Goal: Task Accomplishment & Management: Use online tool/utility

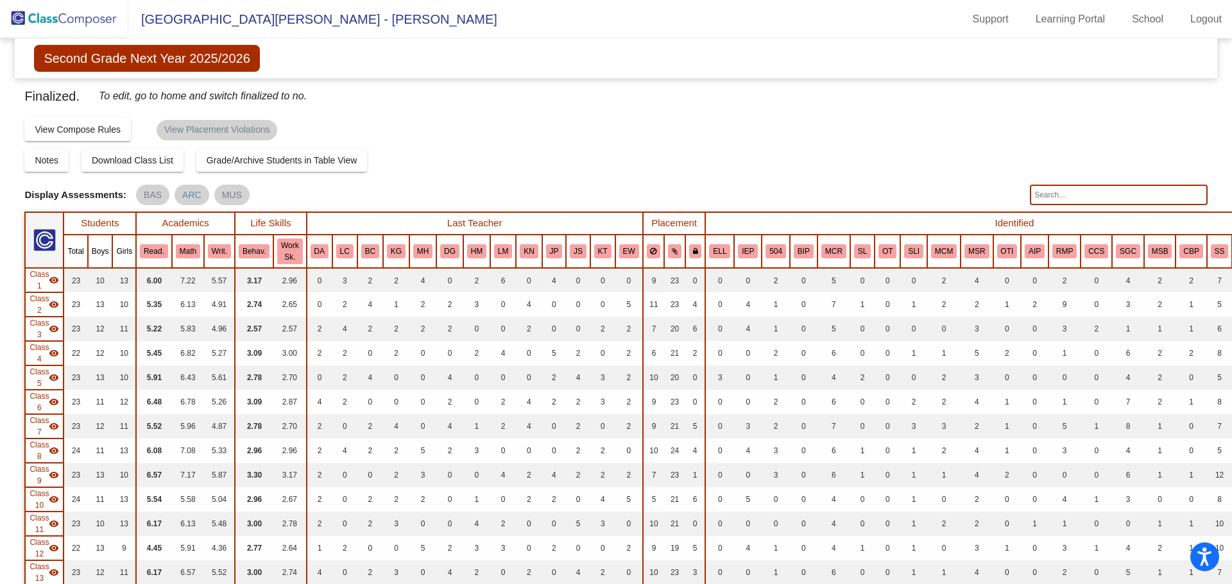
click at [178, 55] on span "Second Grade Next Year 2025/2026" at bounding box center [146, 58] width 225 height 27
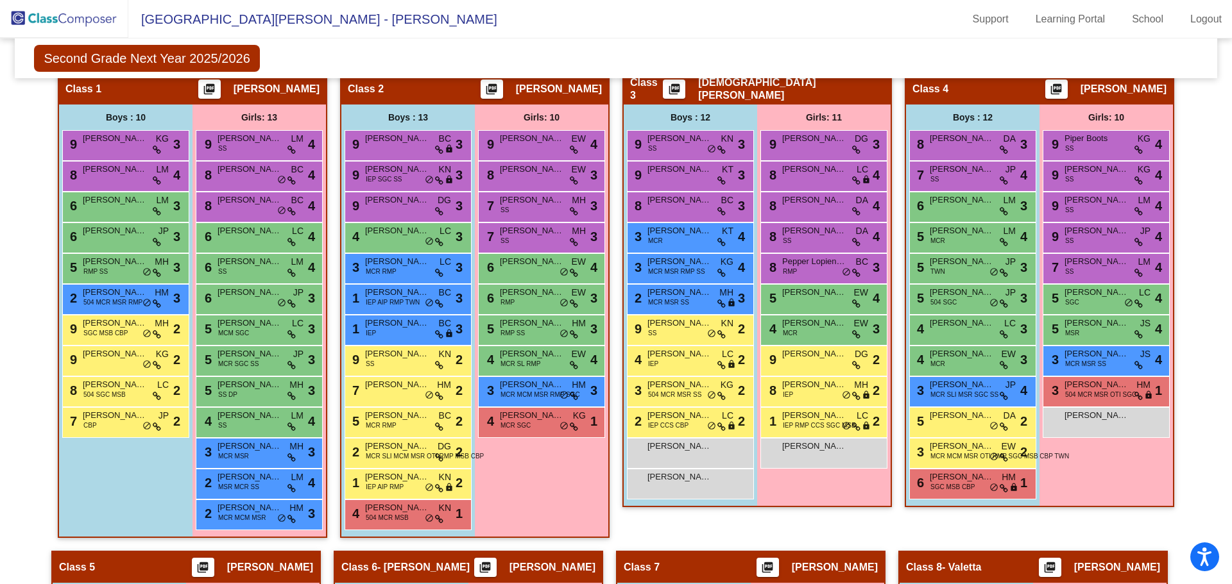
scroll to position [556, 0]
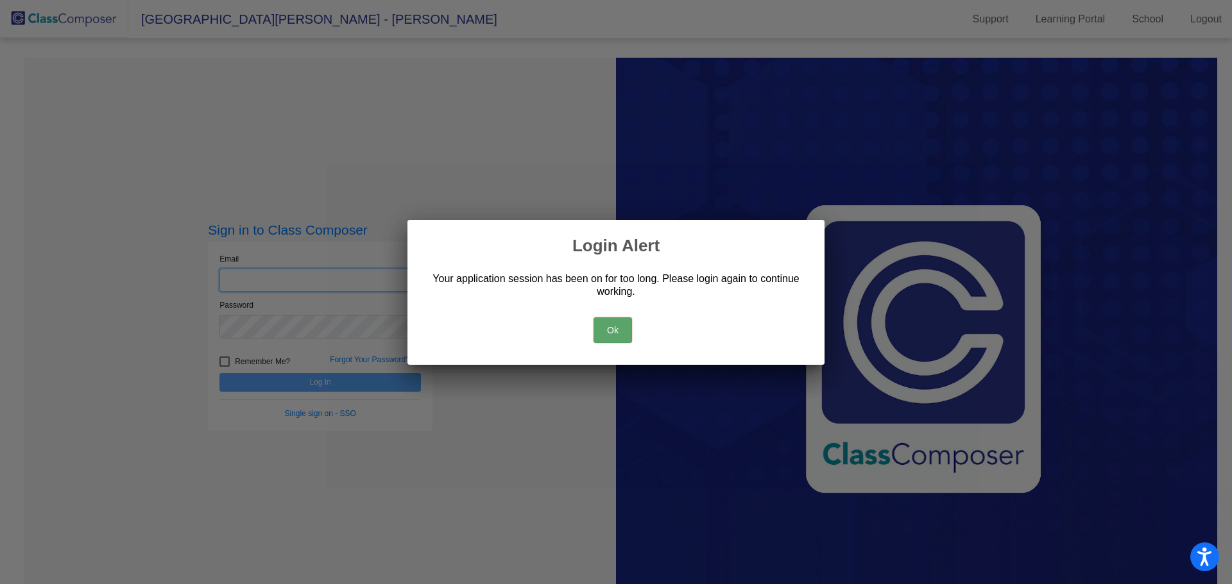
type input "[EMAIL_ADDRESS][PERSON_NAME][DOMAIN_NAME]"
click at [611, 329] on button "Ok" at bounding box center [612, 331] width 38 height 26
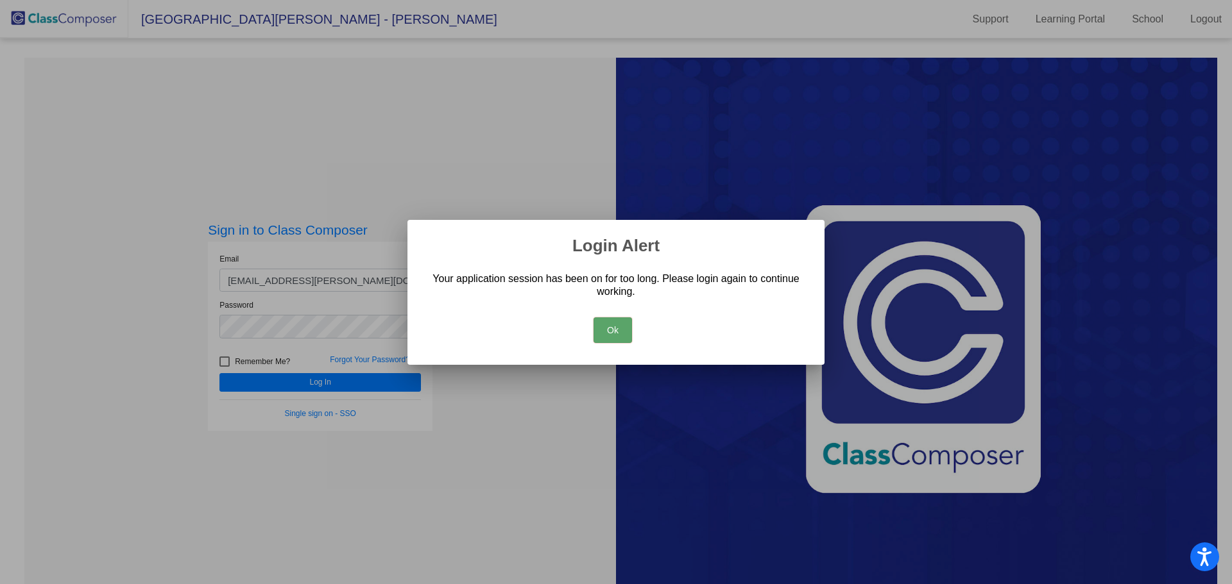
click at [611, 329] on button "Ok" at bounding box center [612, 331] width 38 height 26
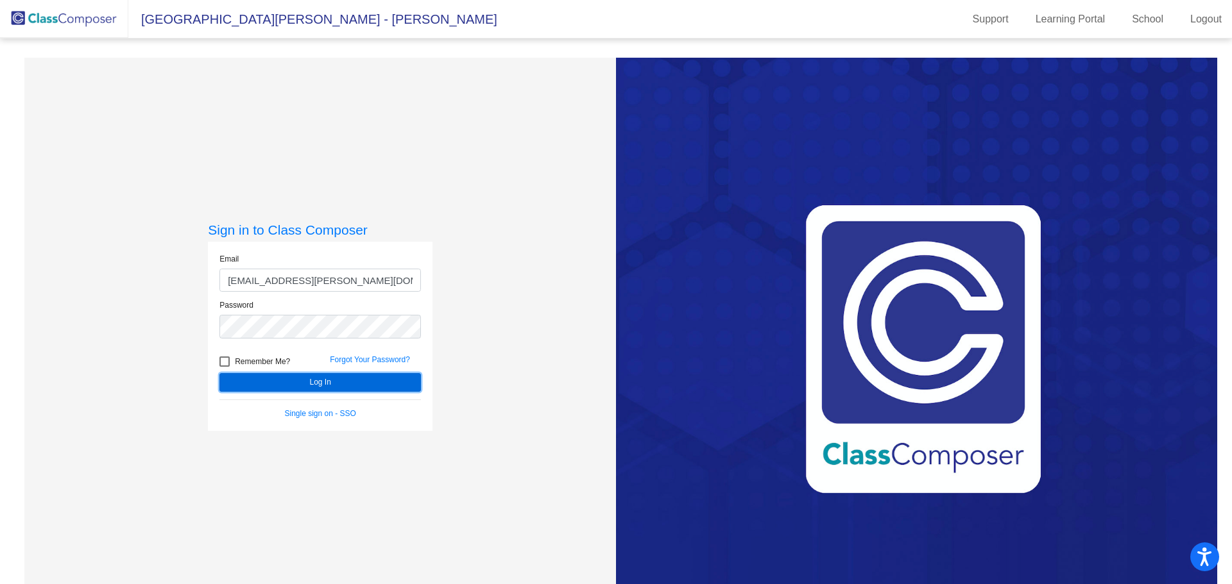
click at [339, 387] on button "Log In" at bounding box center [319, 382] width 201 height 19
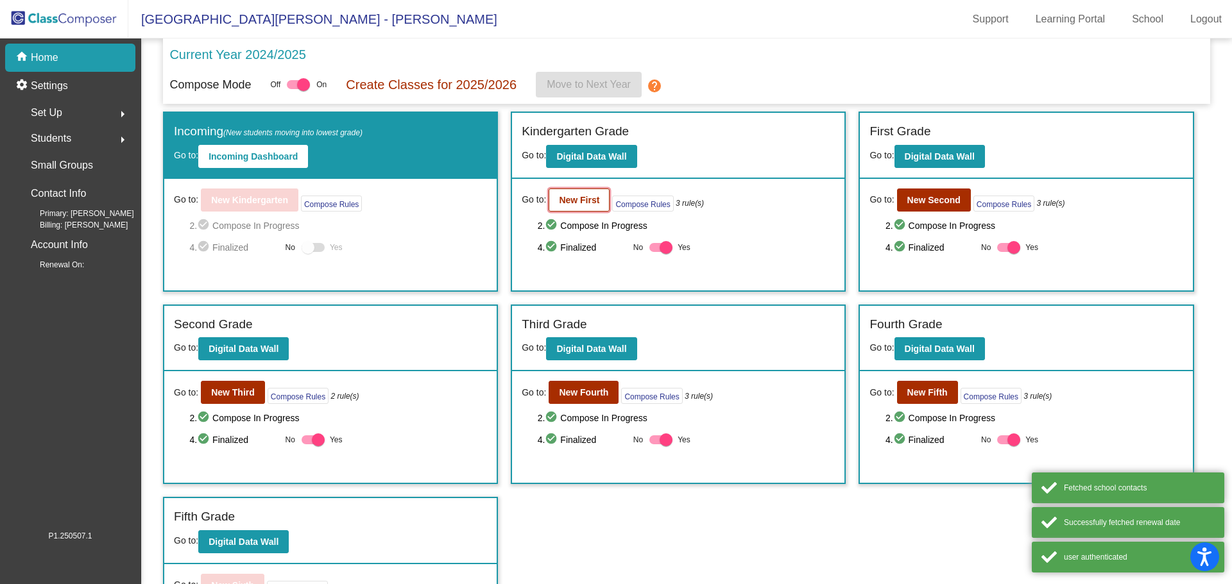
click at [565, 202] on b "New First" at bounding box center [579, 200] width 40 height 10
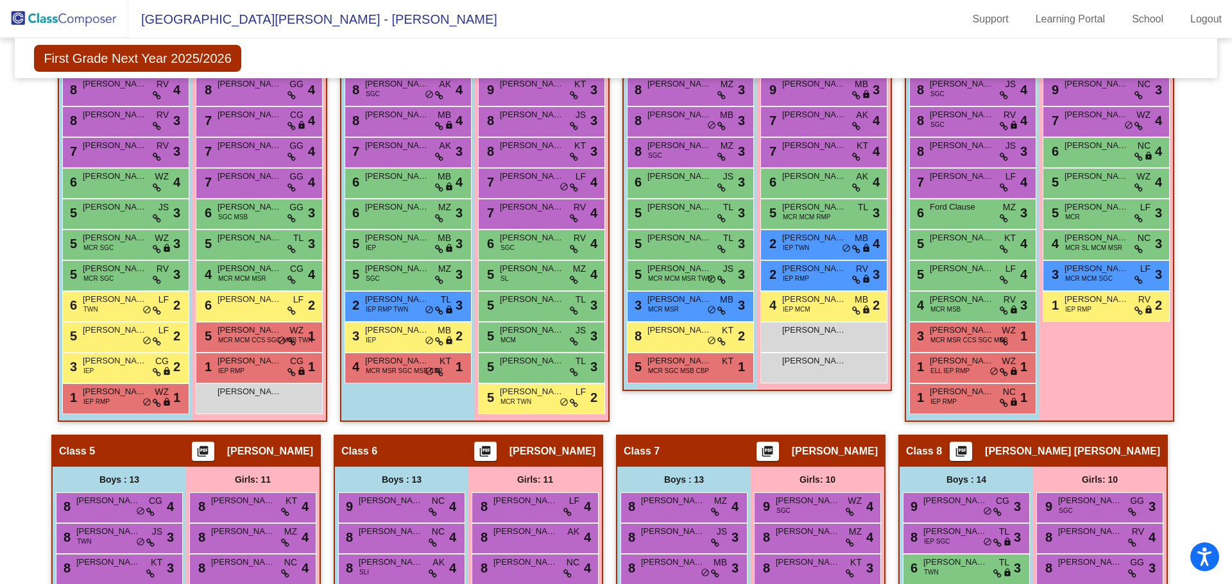
scroll to position [634, 0]
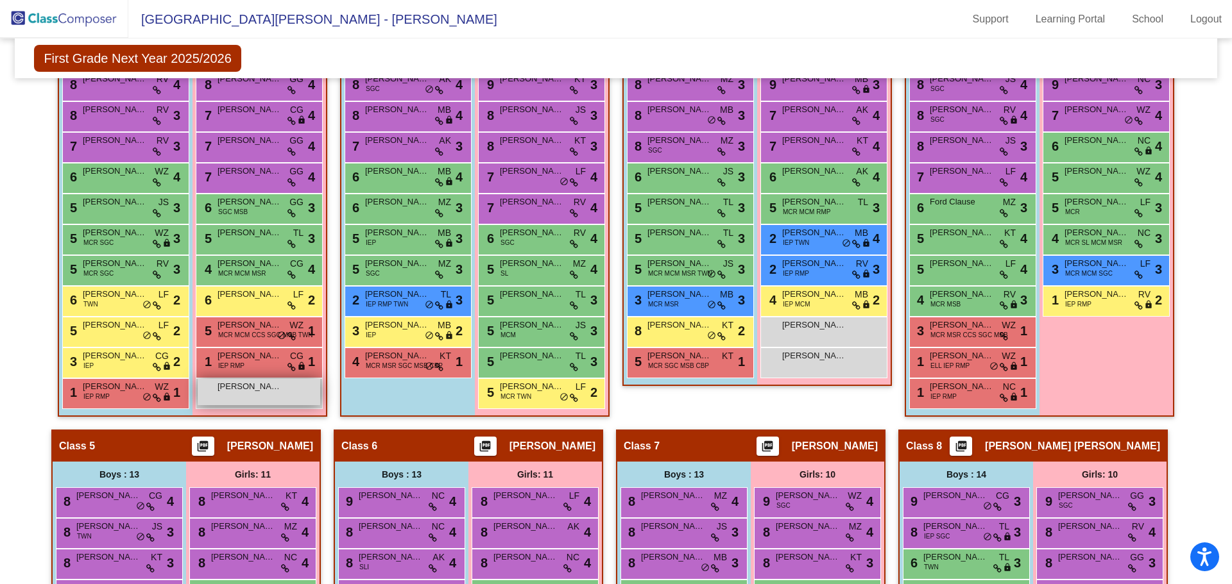
click at [278, 399] on div "[PERSON_NAME] lock do_not_disturb_alt" at bounding box center [259, 392] width 123 height 26
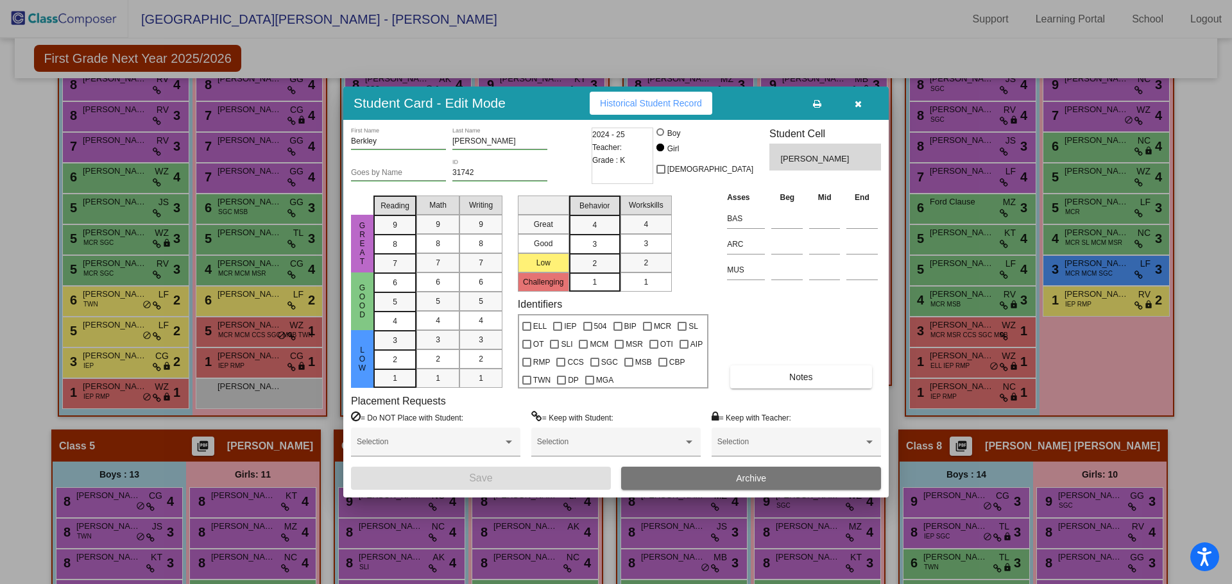
click at [861, 100] on icon "button" at bounding box center [857, 103] width 7 height 9
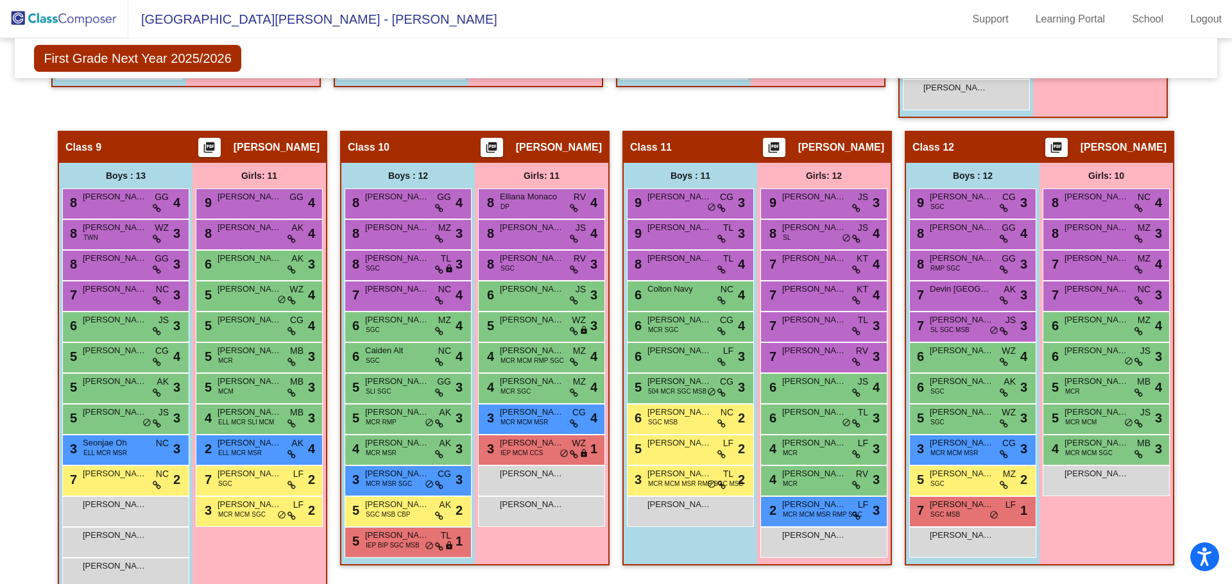
scroll to position [1474, 0]
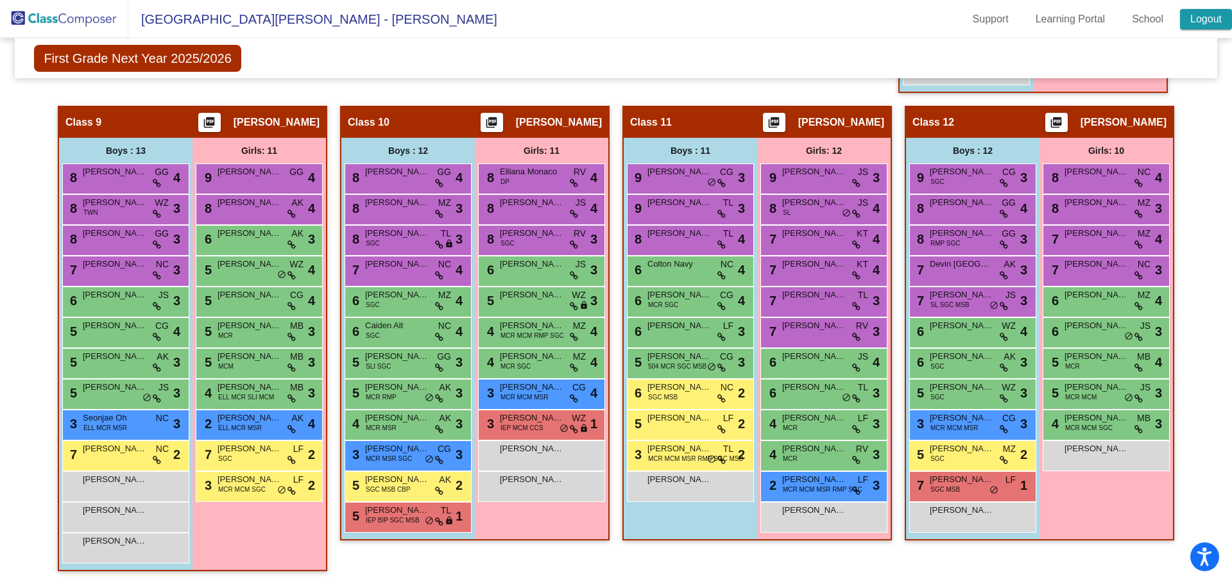
click at [1209, 21] on link "Logout" at bounding box center [1206, 19] width 52 height 21
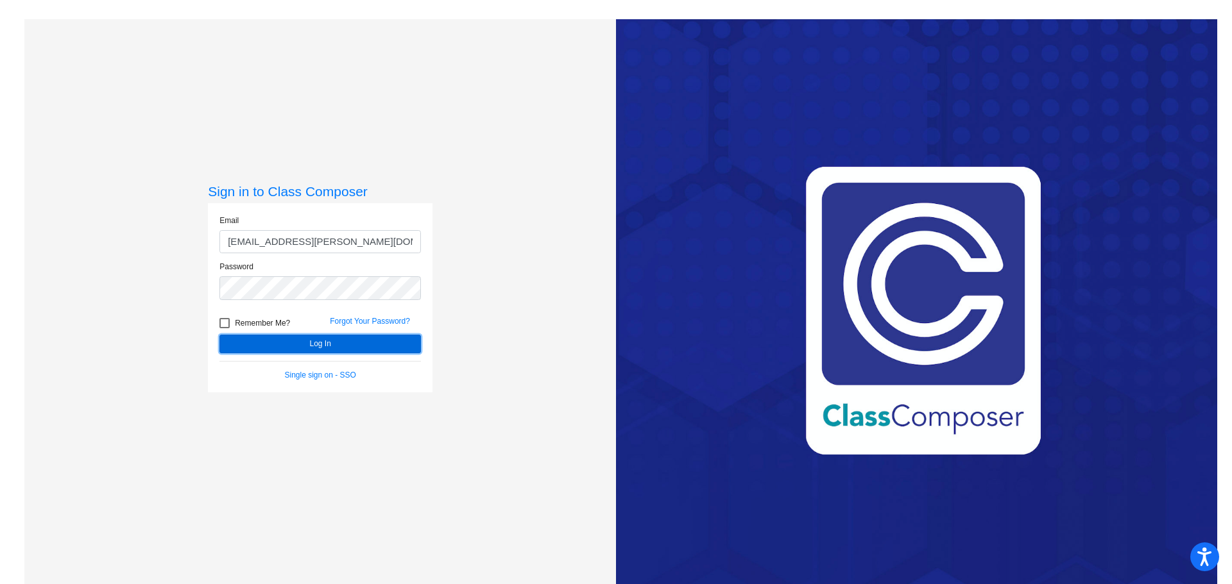
click at [322, 344] on button "Log In" at bounding box center [319, 344] width 201 height 19
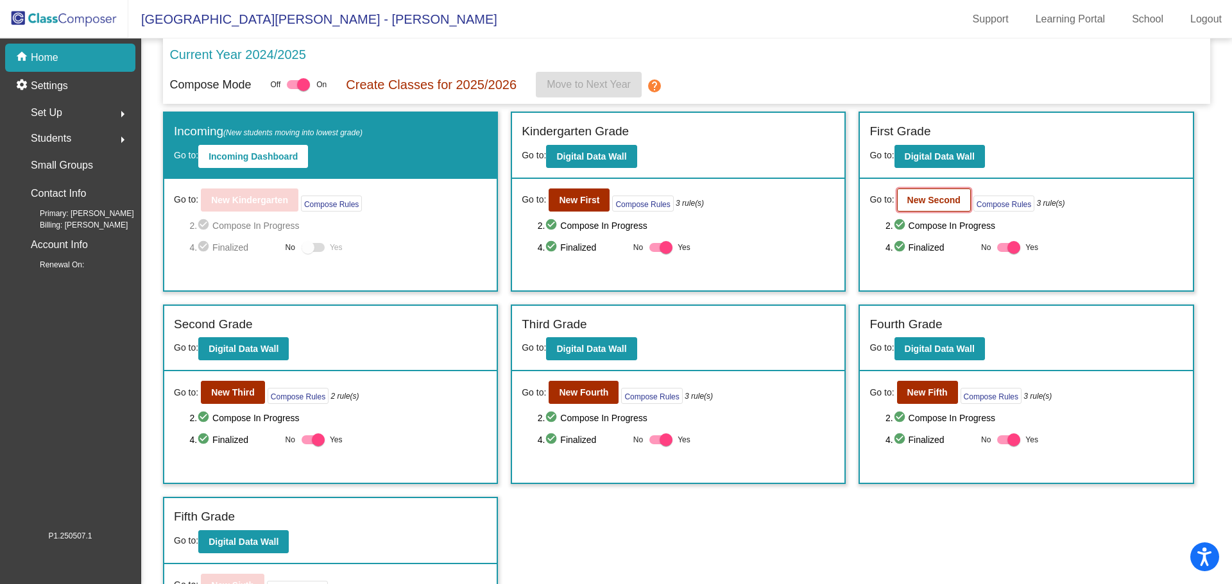
click at [933, 203] on b "New Second" at bounding box center [933, 200] width 53 height 10
click at [588, 203] on b "New First" at bounding box center [579, 200] width 40 height 10
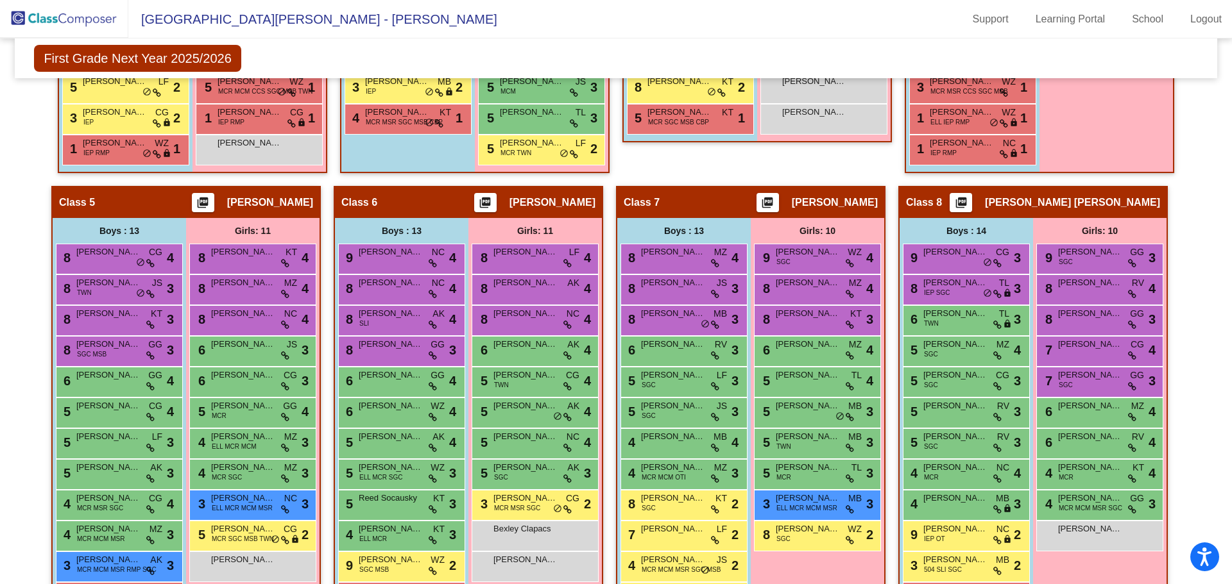
scroll to position [971, 0]
